Goal: Task Accomplishment & Management: Use online tool/utility

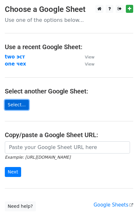
click at [19, 105] on link "Select..." at bounding box center [17, 105] width 24 height 10
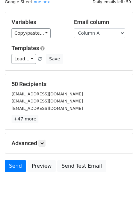
scroll to position [29, 0]
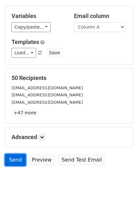
click at [17, 156] on link "Send" at bounding box center [15, 160] width 21 height 12
